Goal: Information Seeking & Learning: Learn about a topic

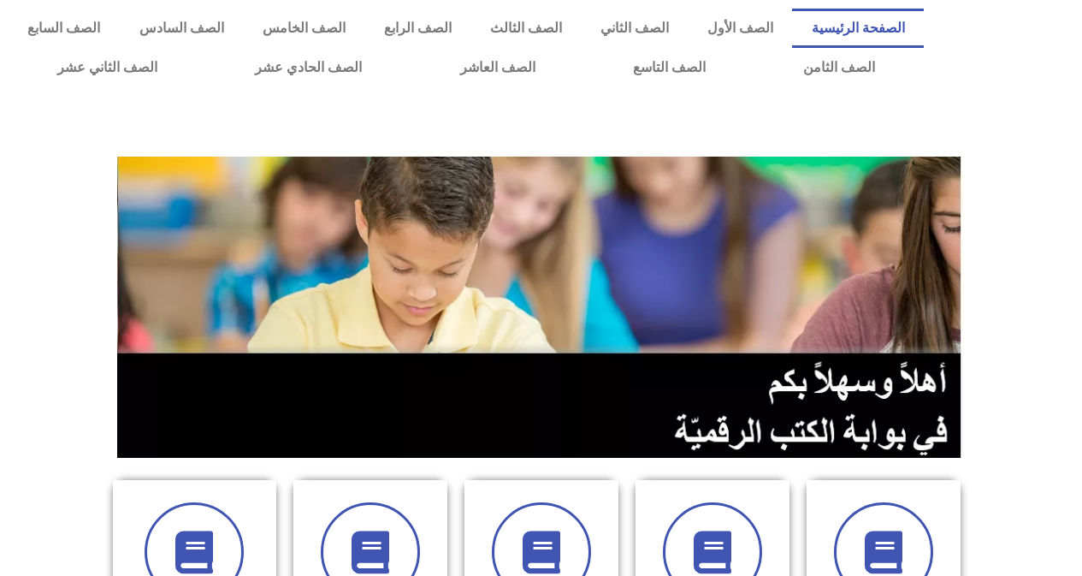
scroll to position [513, 0]
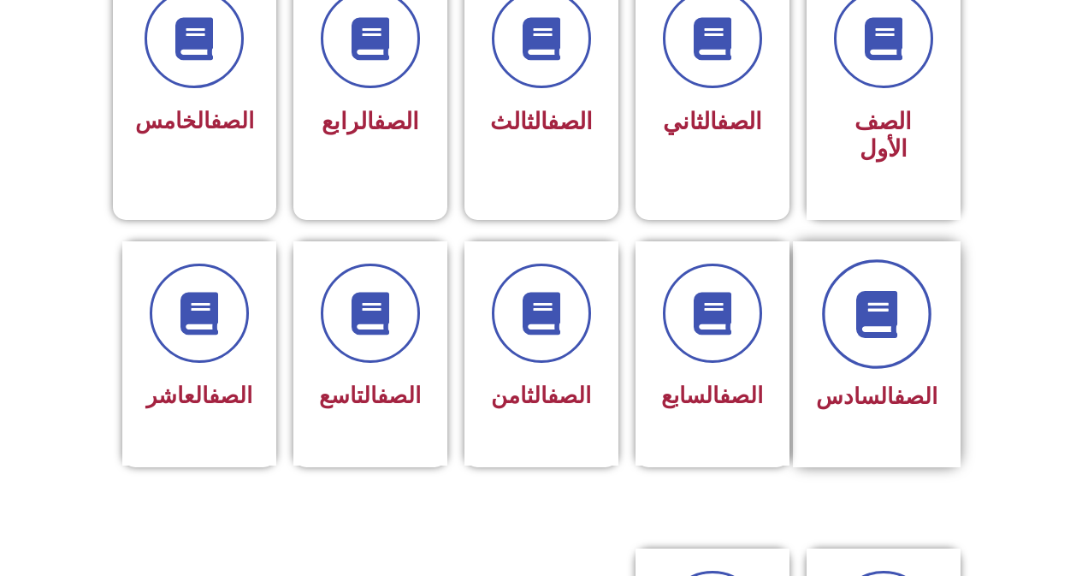
click at [911, 300] on span at bounding box center [876, 313] width 109 height 109
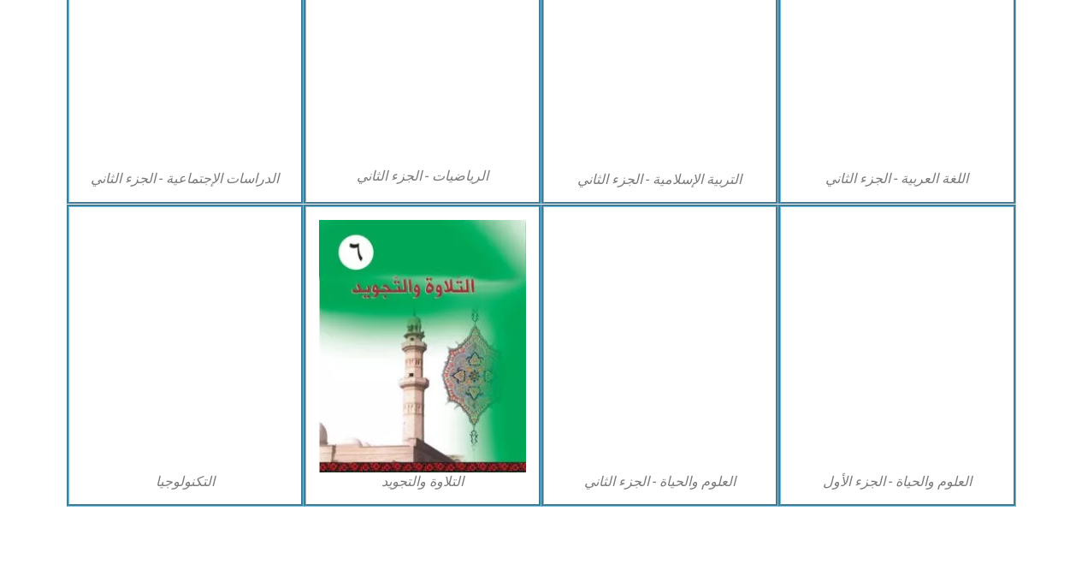
scroll to position [949, 0]
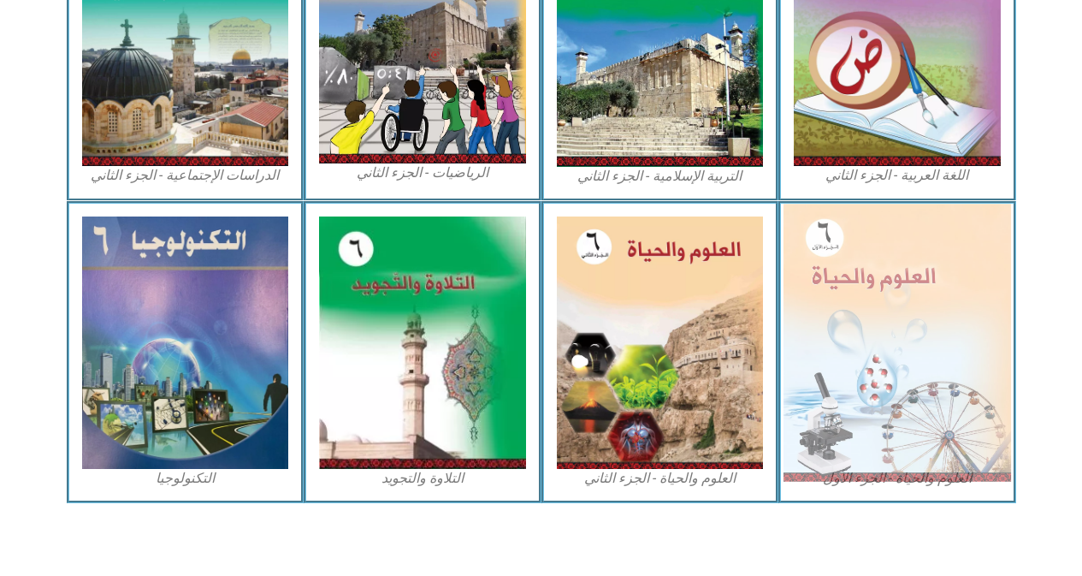
click at [847, 304] on img at bounding box center [896, 342] width 227 height 277
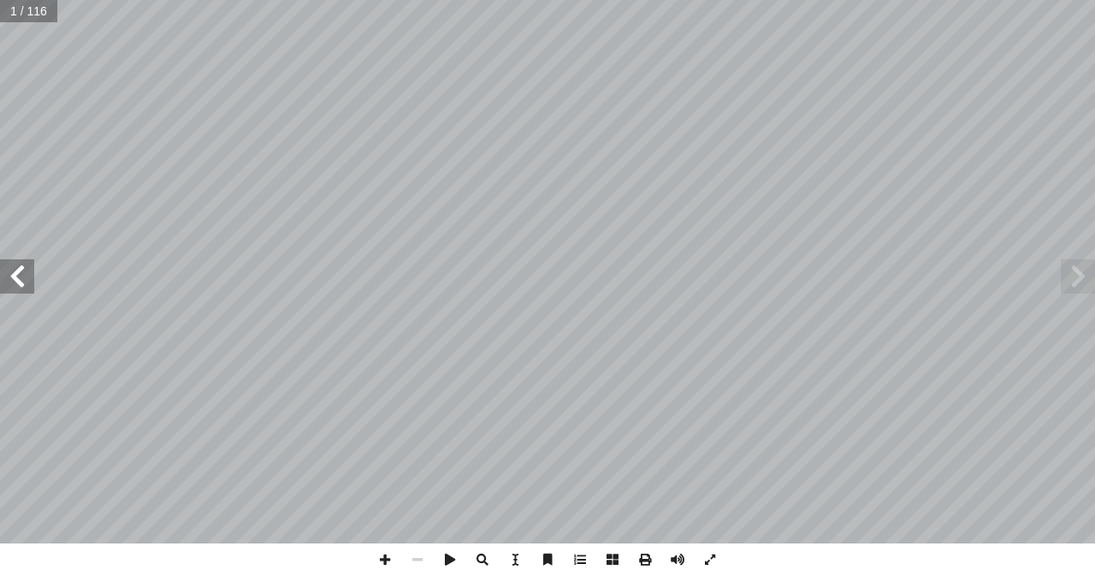
click at [10, 8] on input "text" at bounding box center [28, 11] width 56 height 22
type input "**"
click at [16, 291] on span at bounding box center [17, 276] width 34 height 34
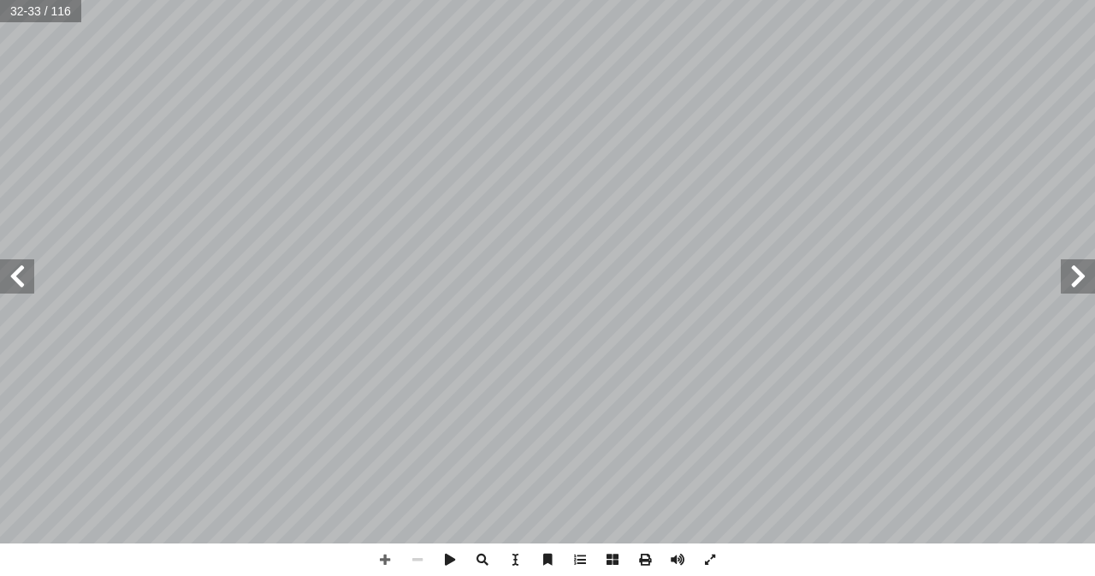
click at [17, 292] on span at bounding box center [17, 276] width 34 height 34
click at [382, 559] on span at bounding box center [385, 559] width 32 height 32
click at [25, 281] on span at bounding box center [17, 276] width 34 height 34
click at [16, 278] on span at bounding box center [17, 276] width 34 height 34
